Goal: Task Accomplishment & Management: Complete application form

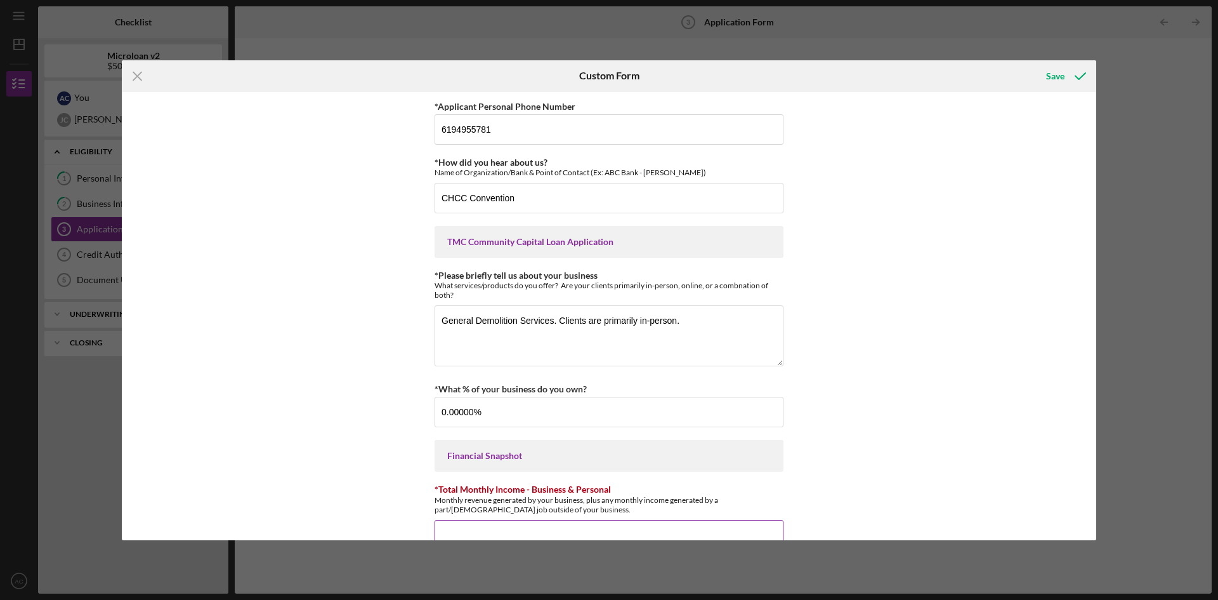
scroll to position [237, 0]
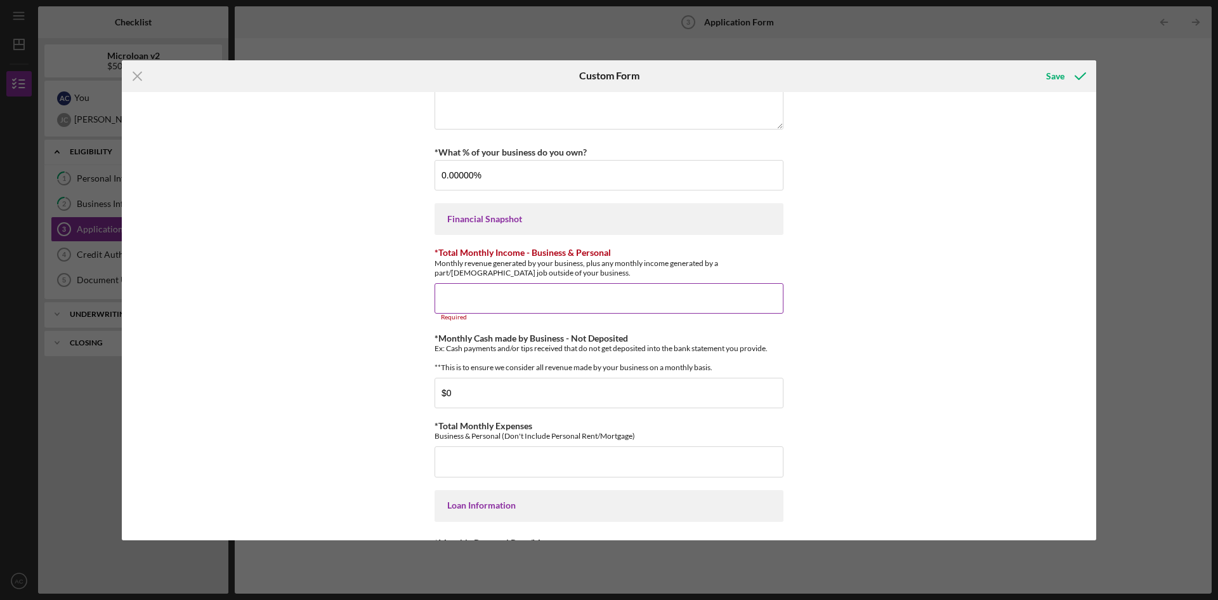
click at [571, 301] on input "*Total Monthly Income - Business & Personal" at bounding box center [609, 298] width 349 height 30
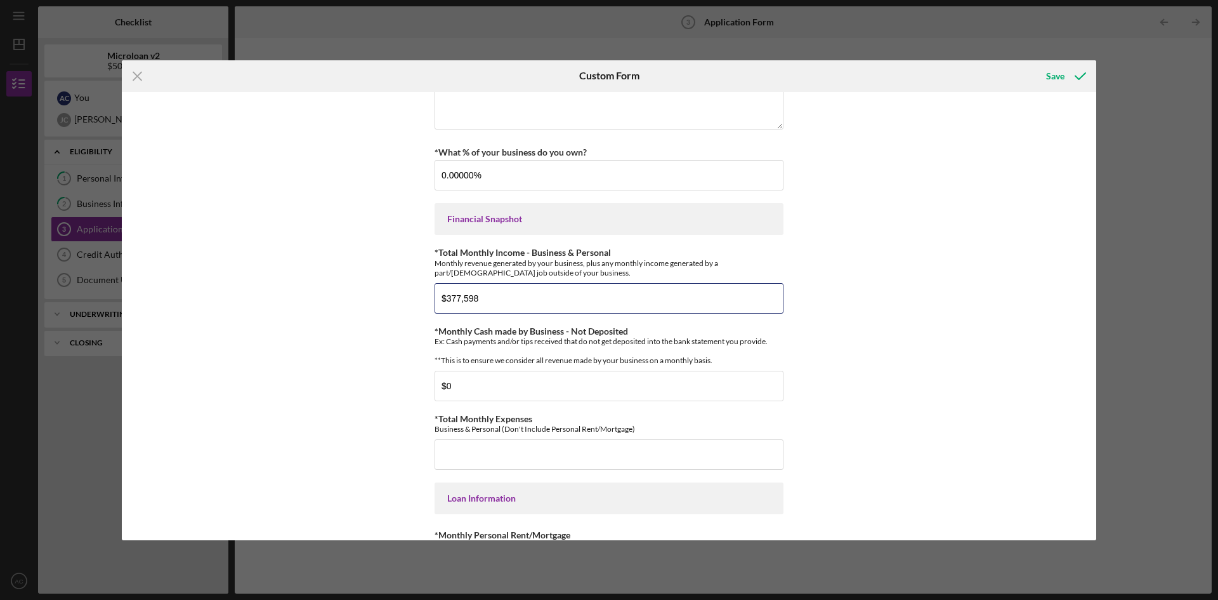
type input "$377,598"
drag, startPoint x: 236, startPoint y: 326, endPoint x: 278, endPoint y: 329, distance: 42.0
click at [239, 325] on div "*Applicant Personal Phone Number [PHONE_NUMBER] *How did you hear about us? Nam…" at bounding box center [609, 316] width 975 height 448
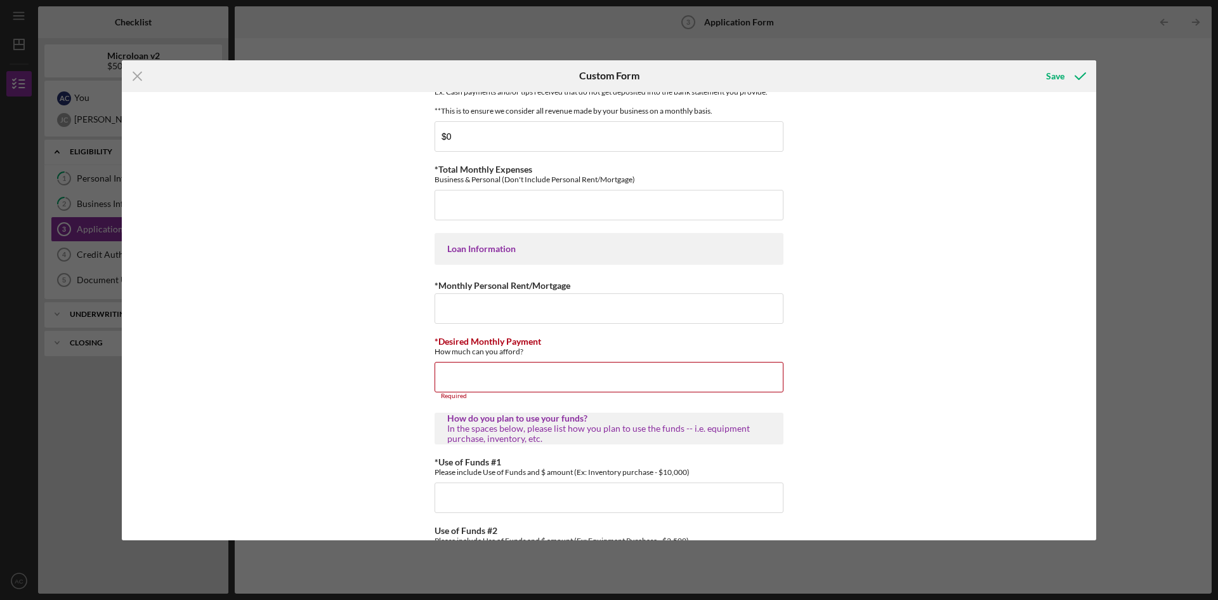
scroll to position [490, 0]
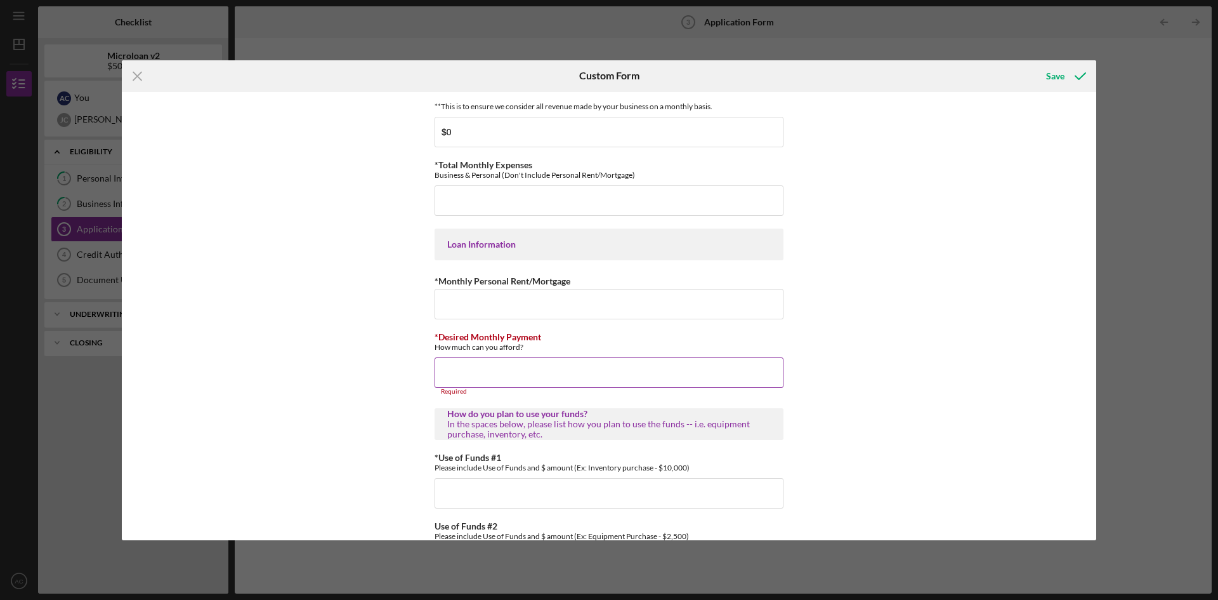
click at [514, 374] on input "*Desired Monthly Payment" at bounding box center [609, 372] width 349 height 30
click at [571, 314] on input "*Monthly Personal Rent/Mortgage" at bounding box center [609, 304] width 349 height 30
click at [484, 207] on input "*Total Monthly Expenses" at bounding box center [609, 200] width 349 height 30
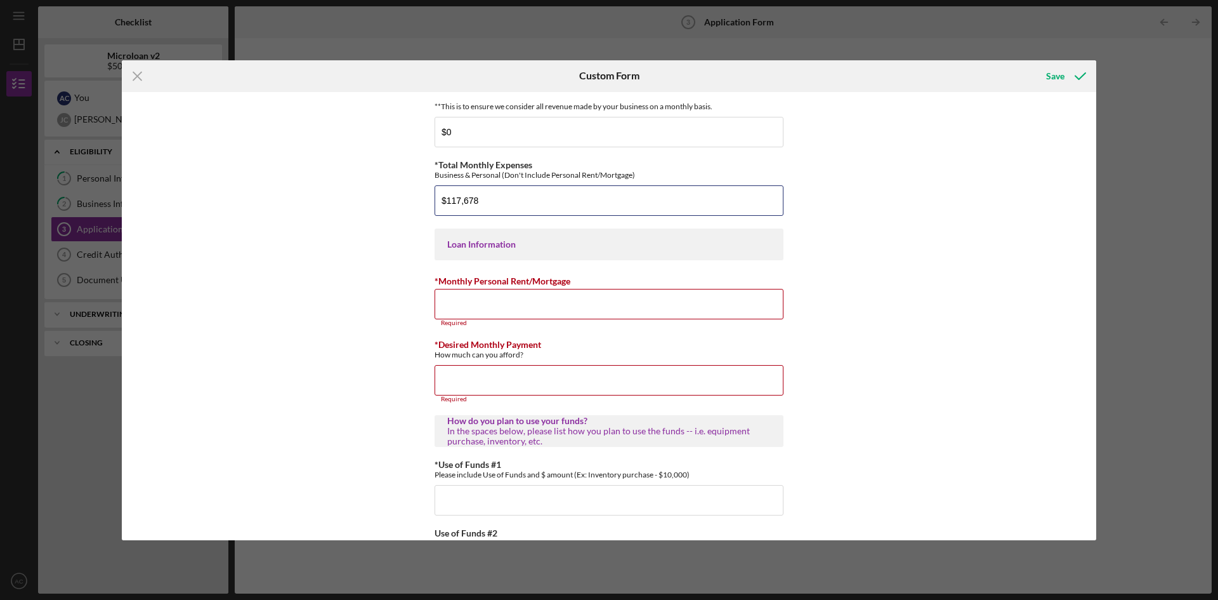
type input "$117,678"
drag, startPoint x: 286, startPoint y: 253, endPoint x: 289, endPoint y: 267, distance: 14.3
click at [287, 262] on div "*Applicant Personal Phone Number [PHONE_NUMBER] *How did you hear about us? Nam…" at bounding box center [609, 316] width 975 height 448
drag, startPoint x: 466, startPoint y: 313, endPoint x: 457, endPoint y: 312, distance: 9.0
click at [468, 313] on input "*Monthly Personal Rent/Mortgage" at bounding box center [609, 304] width 349 height 30
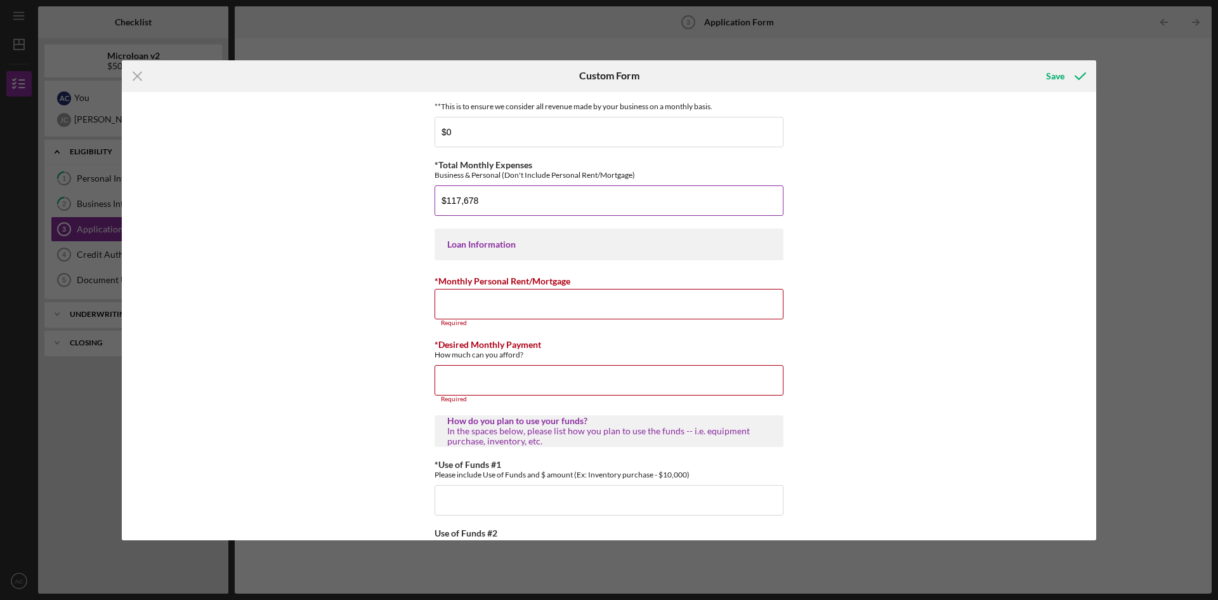
click at [487, 213] on input "$117,678" at bounding box center [609, 200] width 349 height 30
click at [605, 313] on input "*Monthly Personal Rent/Mortgage" at bounding box center [609, 304] width 349 height 30
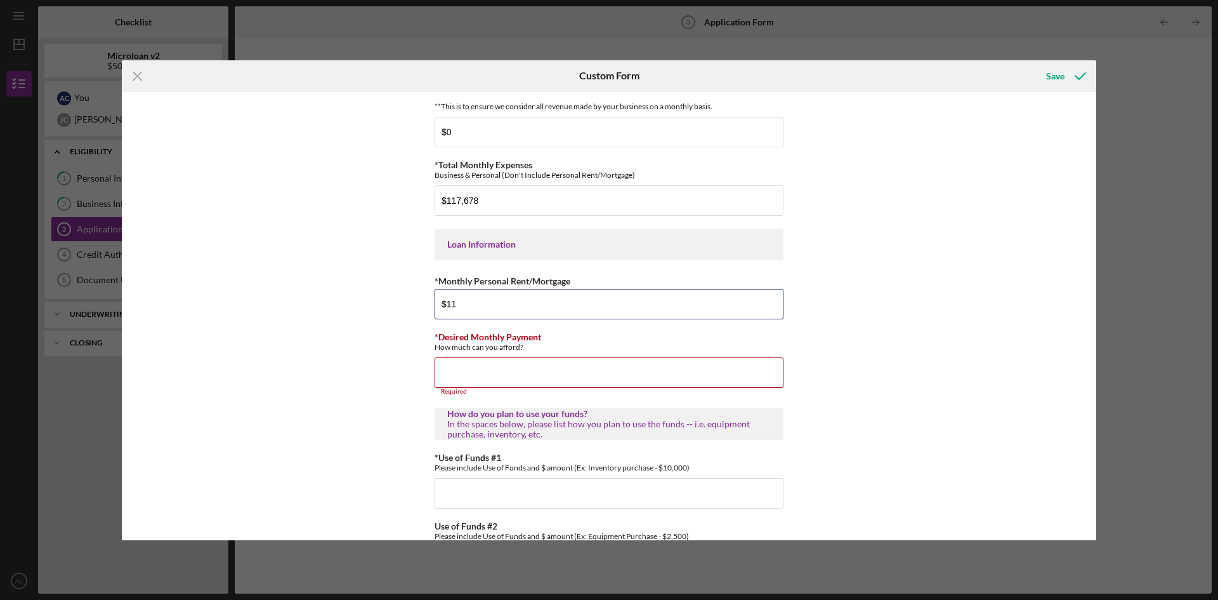
type input "$1"
type input "$3,350"
click at [323, 313] on div "*Applicant Personal Phone Number [PHONE_NUMBER] *How did you hear about us? Nam…" at bounding box center [609, 316] width 975 height 448
drag, startPoint x: 614, startPoint y: 211, endPoint x: 536, endPoint y: 211, distance: 78.0
click at [614, 211] on input "$117,678" at bounding box center [609, 200] width 349 height 30
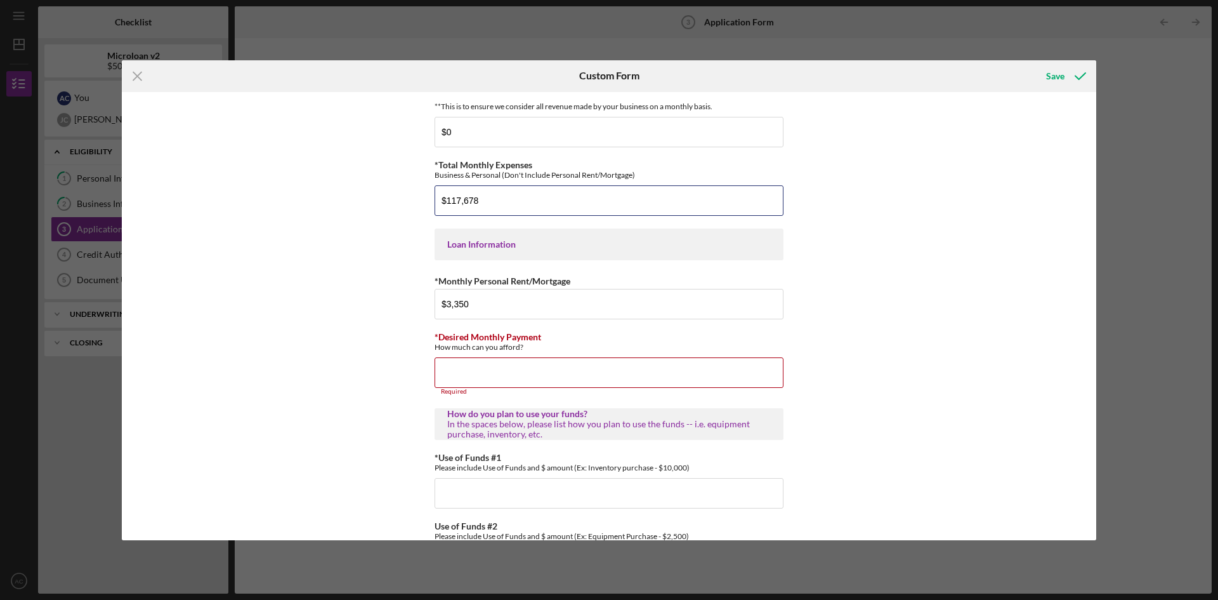
drag, startPoint x: 536, startPoint y: 211, endPoint x: 355, endPoint y: 211, distance: 180.8
click at [356, 211] on div "*Applicant Personal Phone Number [PHONE_NUMBER] *How did you hear about us? Nam…" at bounding box center [609, 316] width 975 height 448
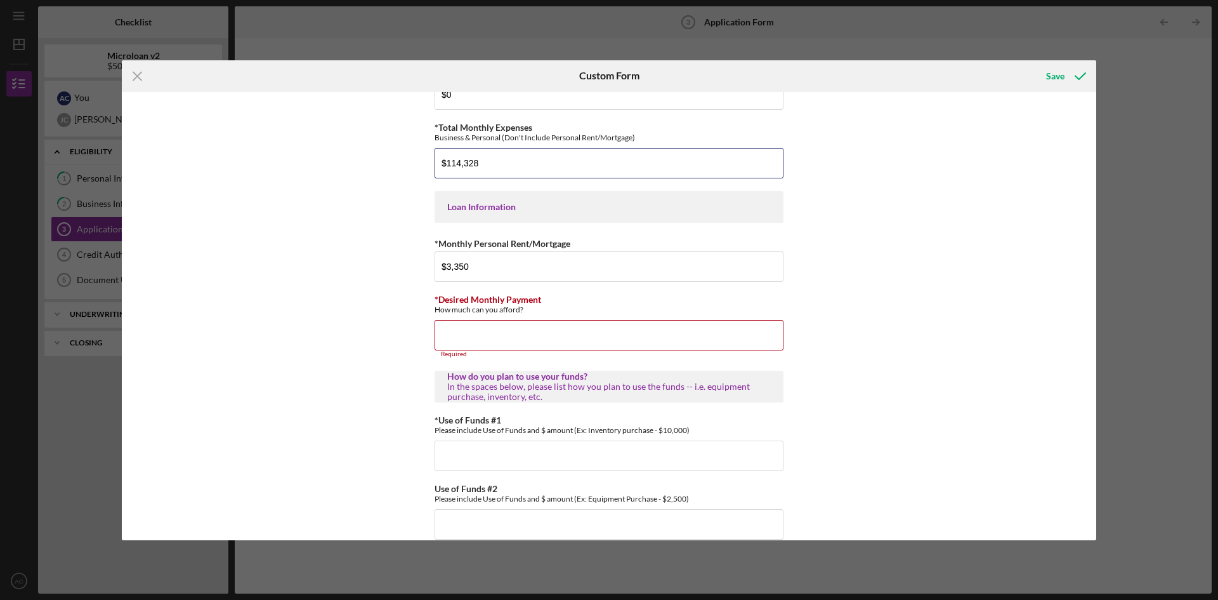
scroll to position [617, 0]
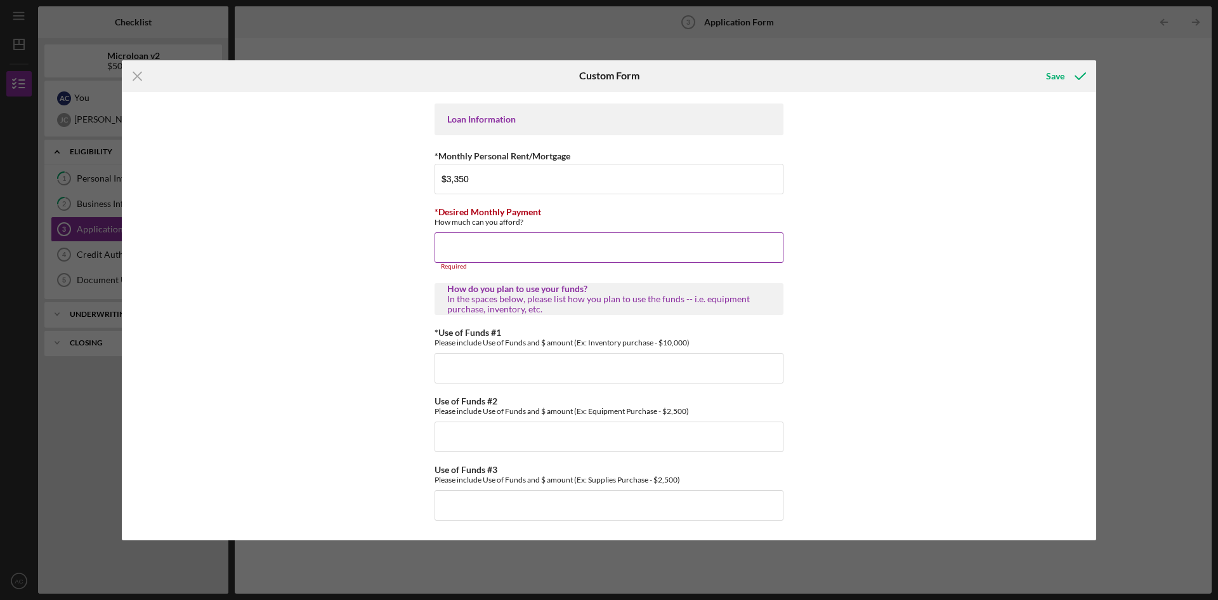
type input "$114,328"
click at [493, 256] on input "*Desired Monthly Payment" at bounding box center [609, 247] width 349 height 30
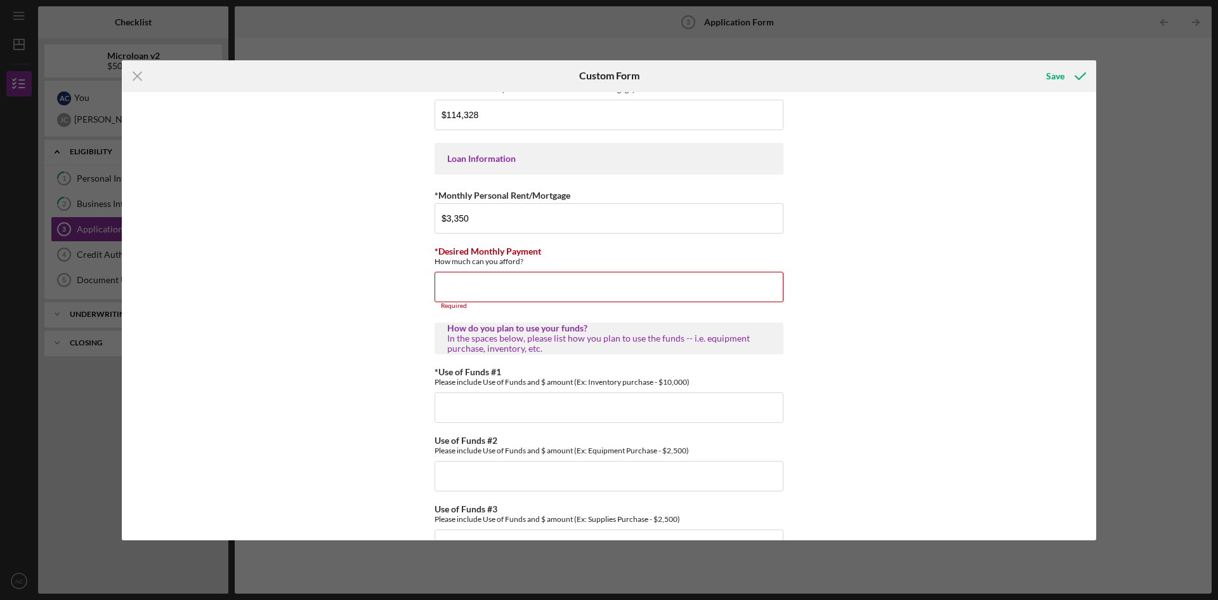
scroll to position [554, 0]
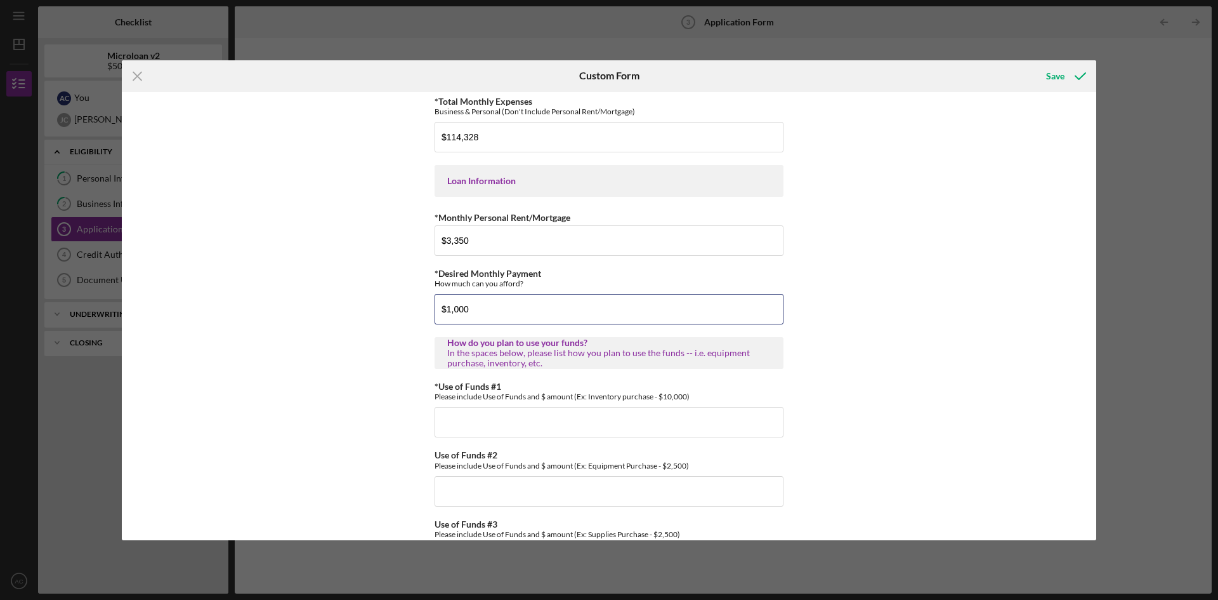
type input "$1,000"
click at [312, 295] on div "*Applicant Personal Phone Number [PHONE_NUMBER] *How did you hear about us? Nam…" at bounding box center [609, 316] width 975 height 448
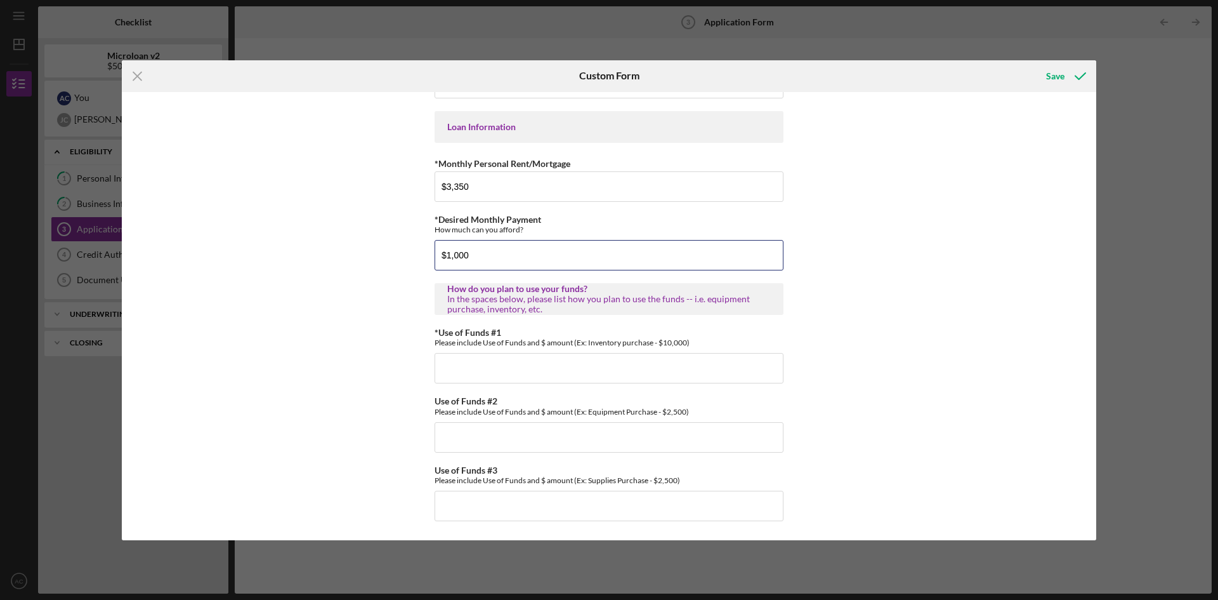
drag, startPoint x: 518, startPoint y: 247, endPoint x: 312, endPoint y: 276, distance: 208.8
click at [317, 277] on div "*Applicant Personal Phone Number [PHONE_NUMBER] *How did you hear about us? Nam…" at bounding box center [609, 316] width 975 height 448
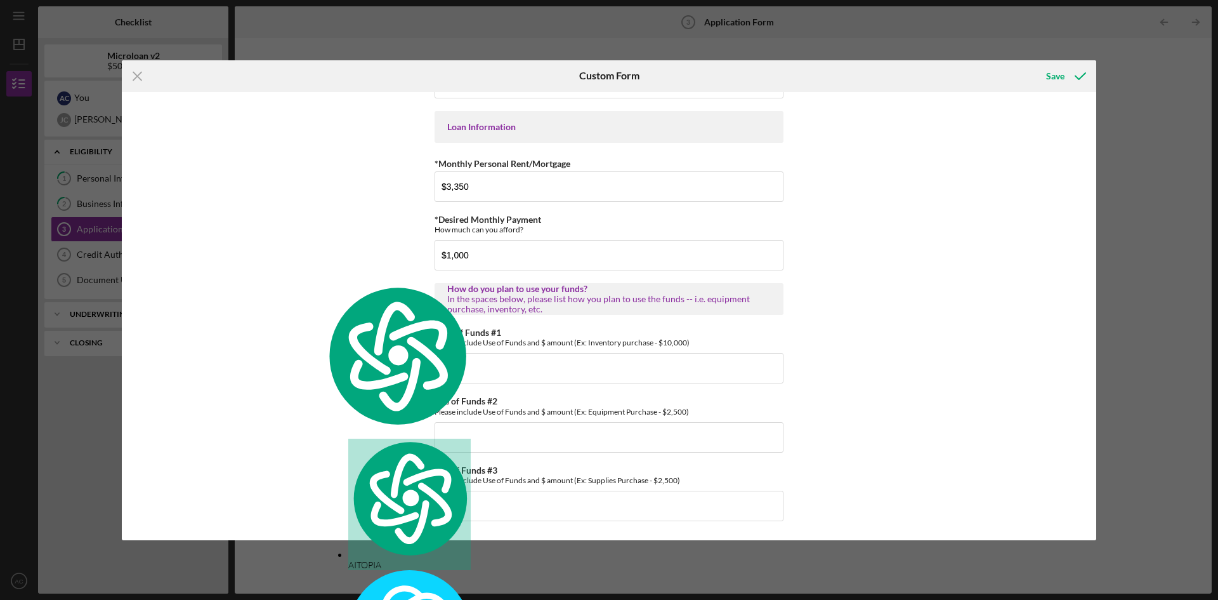
click at [311, 369] on div "*Applicant Personal Phone Number [PHONE_NUMBER] *How did you hear about us? Nam…" at bounding box center [609, 316] width 975 height 448
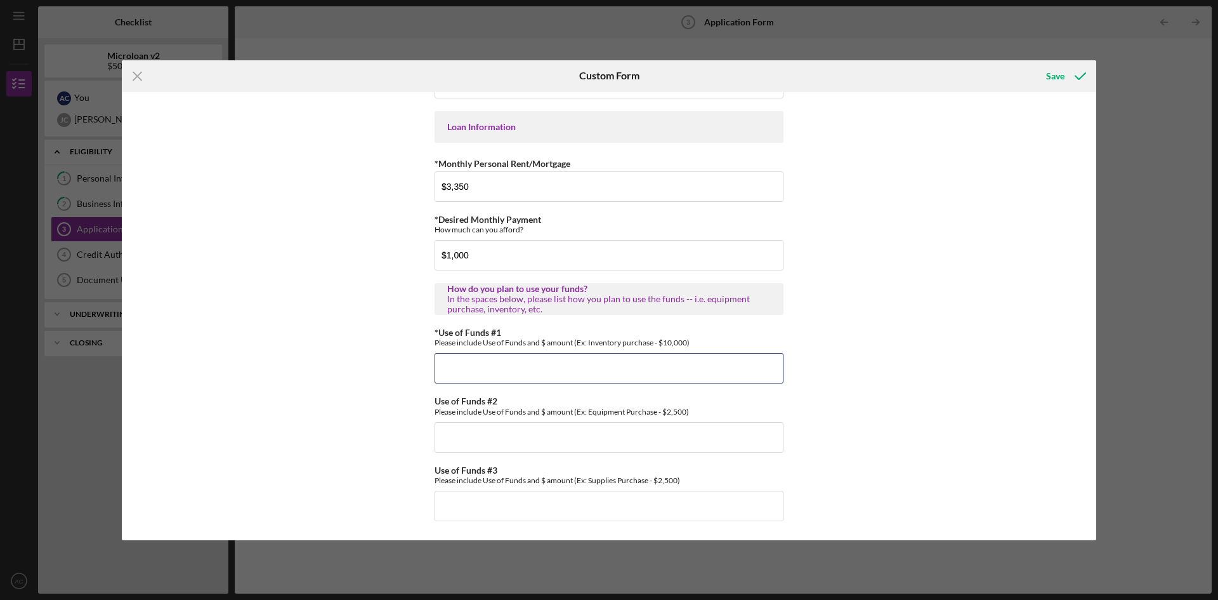
drag, startPoint x: 544, startPoint y: 371, endPoint x: 548, endPoint y: 387, distance: 16.5
click at [544, 371] on input "*Use of Funds #1" at bounding box center [609, 368] width 349 height 30
type input "d"
click at [315, 350] on div "*Applicant Personal Phone Number [PHONE_NUMBER] *How did you hear about us? Nam…" at bounding box center [609, 316] width 975 height 448
click at [650, 374] on input "Working Capital $50,000.00" at bounding box center [609, 368] width 349 height 30
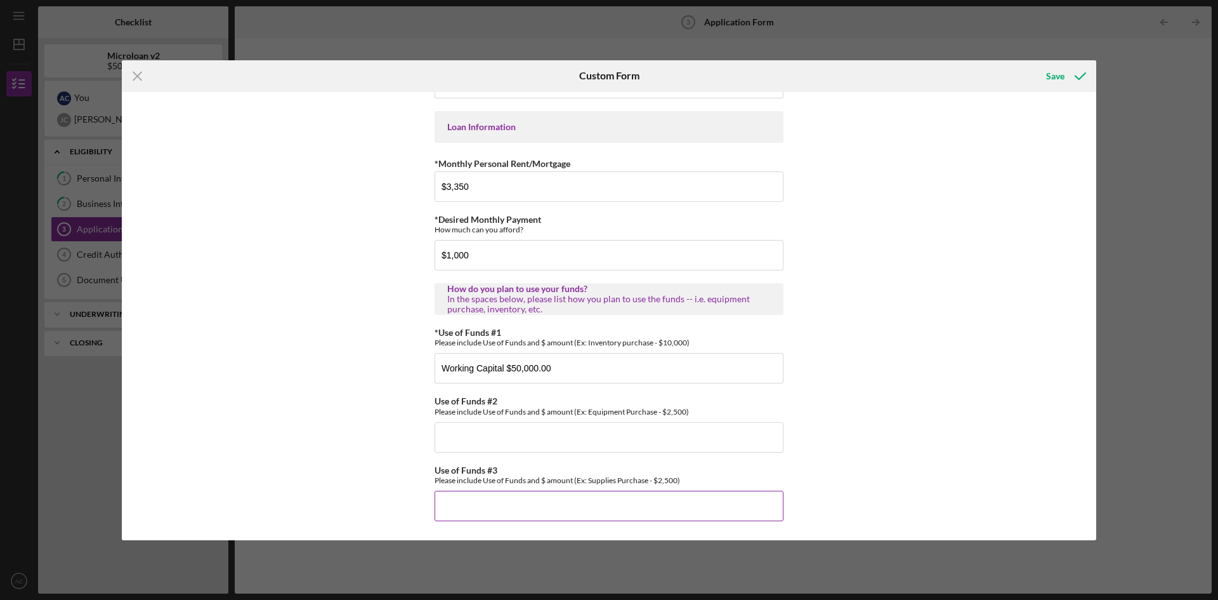
click at [553, 504] on input "Use of Funds #3" at bounding box center [609, 505] width 349 height 30
click at [581, 408] on div "Please include Use of Funds and $ amount (Ex: Equipment Purchase - $2,500)" at bounding box center [609, 412] width 349 height 10
click at [582, 353] on input "Working Capital $50,000.00" at bounding box center [609, 368] width 349 height 30
drag, startPoint x: 512, startPoint y: 370, endPoint x: 391, endPoint y: 372, distance: 120.6
click at [391, 372] on div "*Applicant Personal Phone Number [PHONE_NUMBER] *How did you hear about us? Nam…" at bounding box center [609, 316] width 975 height 448
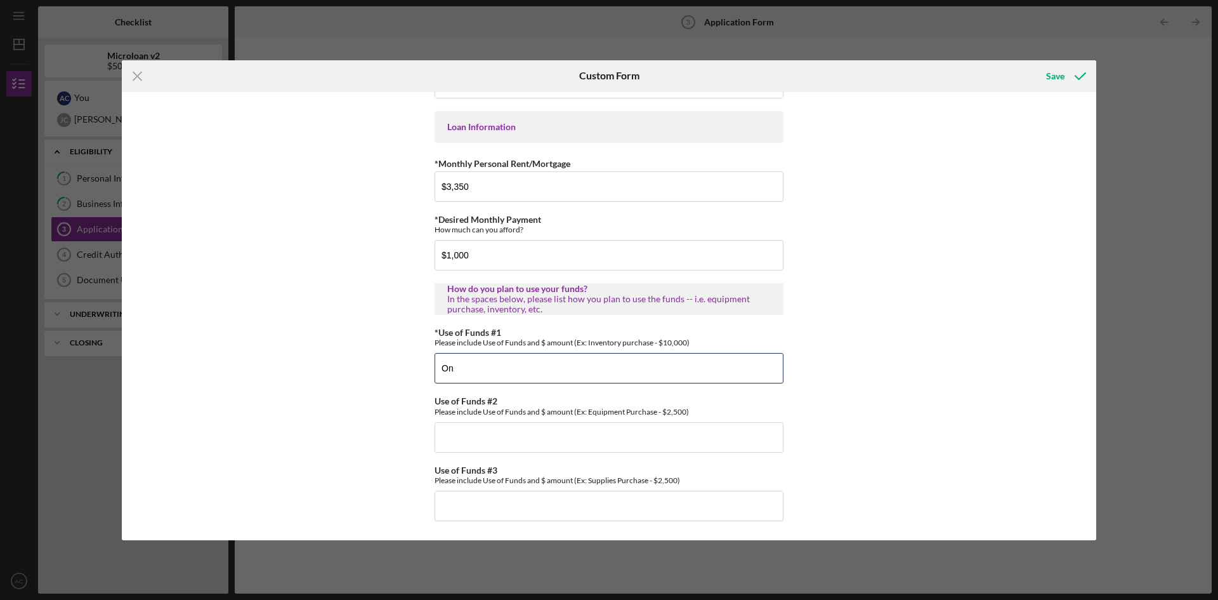
type input "O"
type input "Working Capital for upcoming big contracts $50,000.00"
drag, startPoint x: 1063, startPoint y: 69, endPoint x: 1067, endPoint y: 87, distance: 18.3
click at [1061, 69] on div "Save" at bounding box center [1055, 75] width 18 height 25
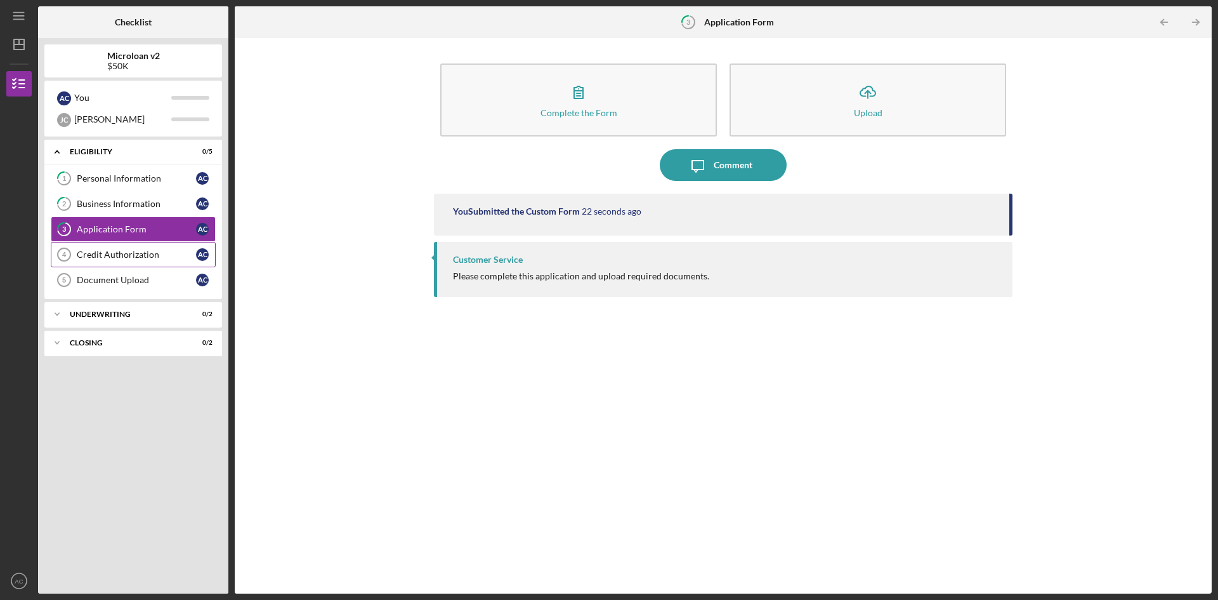
click at [149, 246] on link "Credit Authorization 4 Credit Authorization A C" at bounding box center [133, 254] width 165 height 25
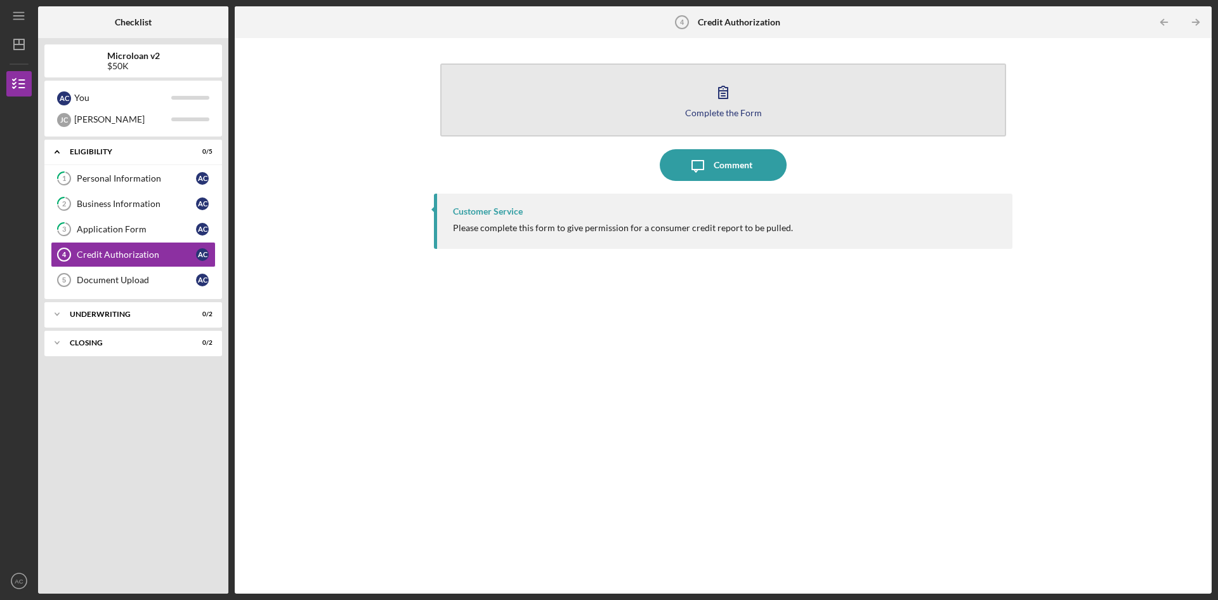
click at [686, 103] on button "Complete the Form Form" at bounding box center [723, 99] width 566 height 73
